Goal: Navigation & Orientation: Find specific page/section

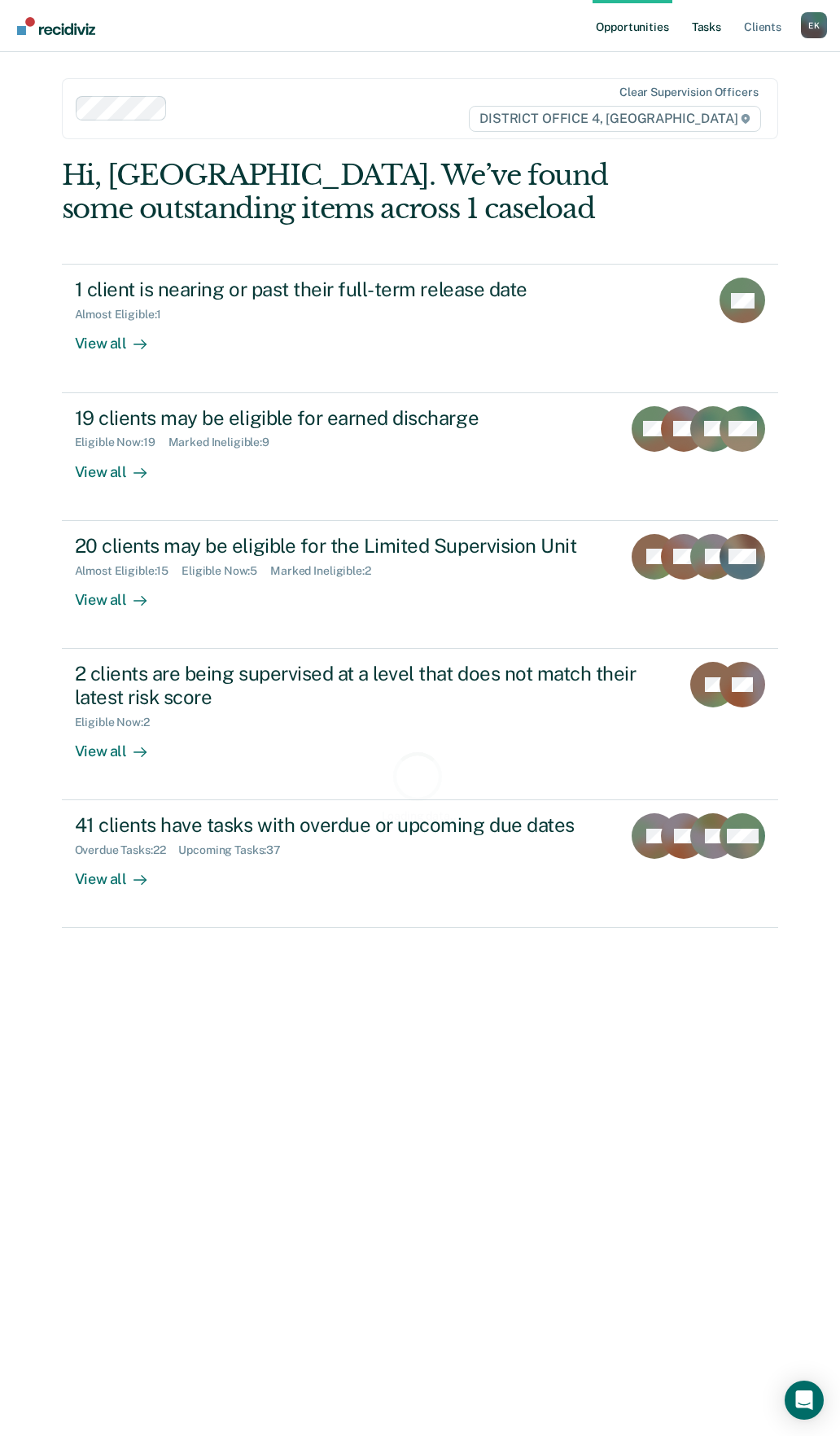
click at [706, 29] on link "Tasks" at bounding box center [706, 26] width 36 height 52
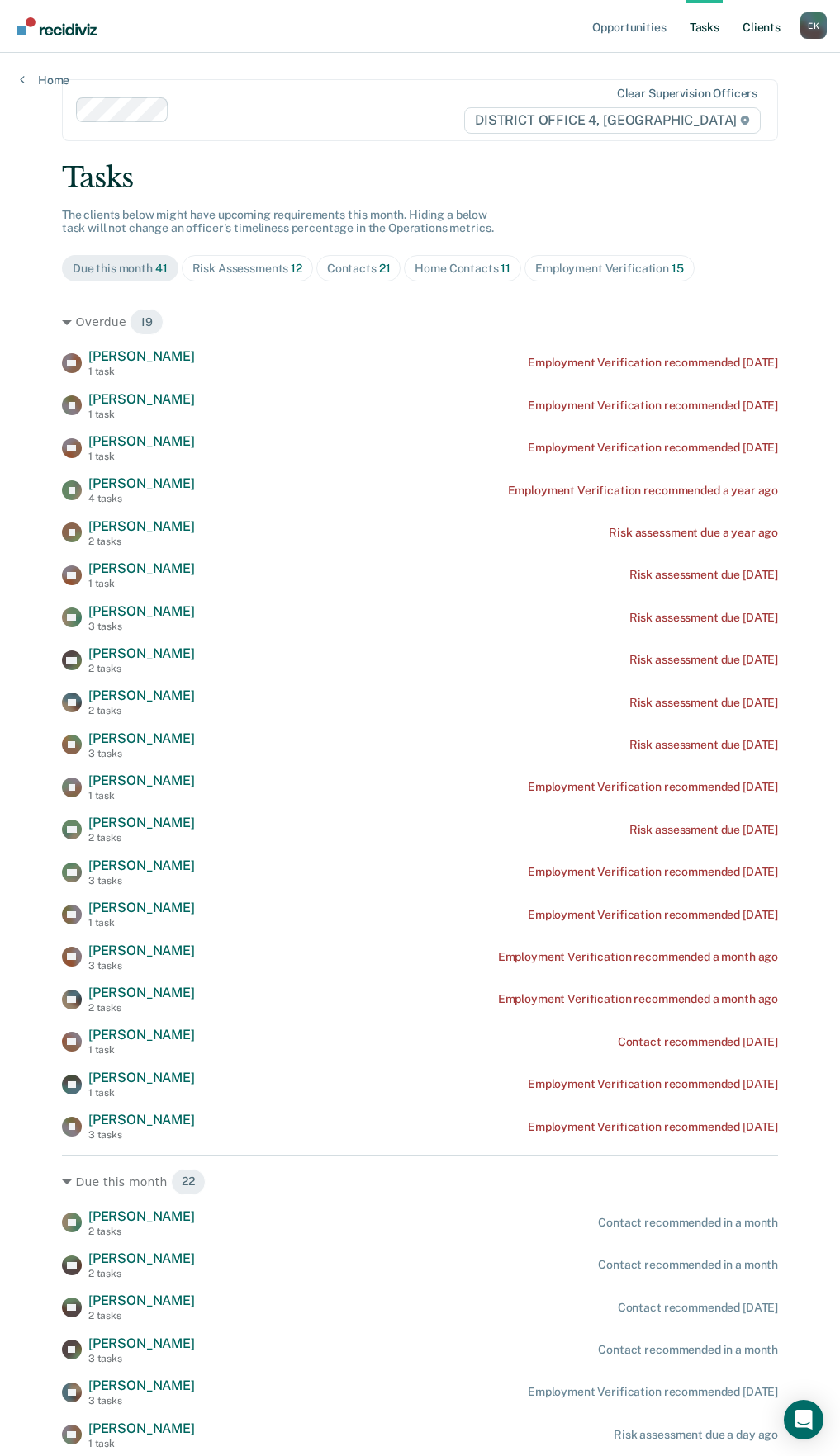
click at [746, 31] on link "Client s" at bounding box center [761, 26] width 45 height 53
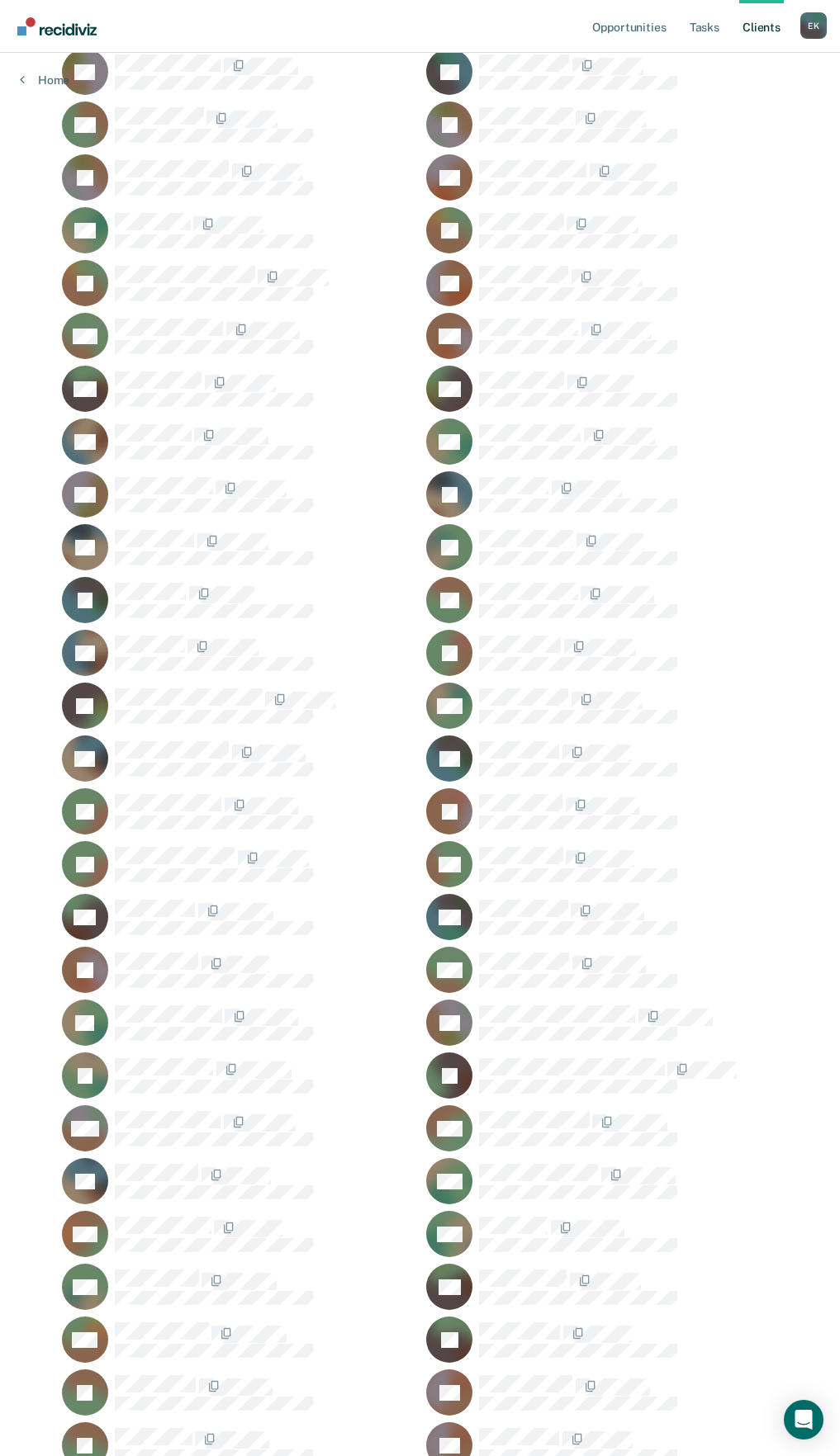
scroll to position [413, 0]
